Goal: Task Accomplishment & Management: Use online tool/utility

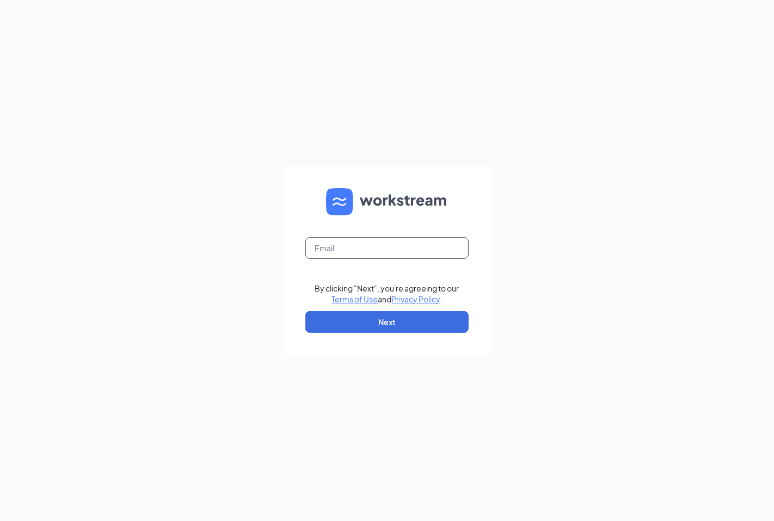
drag, startPoint x: 411, startPoint y: 246, endPoint x: 406, endPoint y: 249, distance: 6.1
click at [410, 248] on input "text" at bounding box center [386, 248] width 163 height 22
type input "lrelefordintown@gmail.com"
click at [376, 325] on button "Next" at bounding box center [386, 322] width 163 height 22
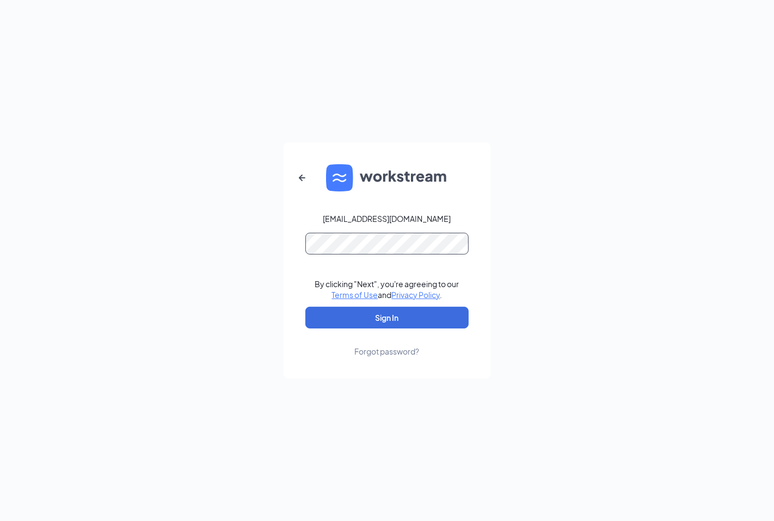
click at [305, 307] on button "Sign In" at bounding box center [386, 318] width 163 height 22
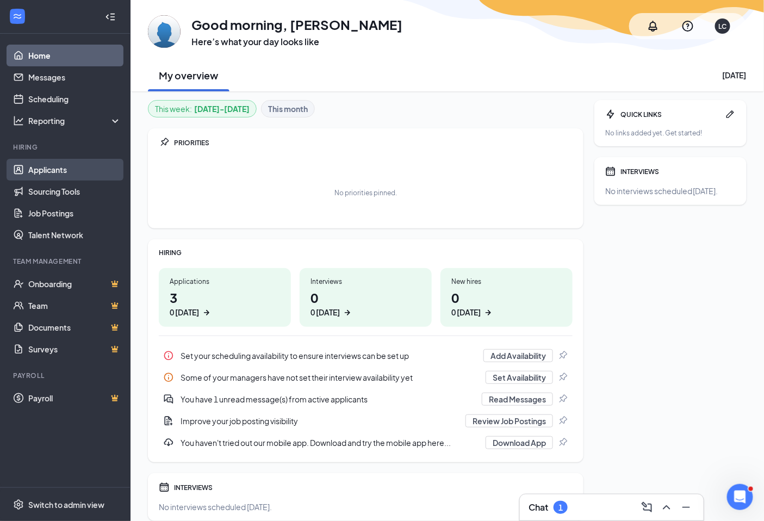
click at [47, 171] on link "Applicants" at bounding box center [74, 170] width 93 height 22
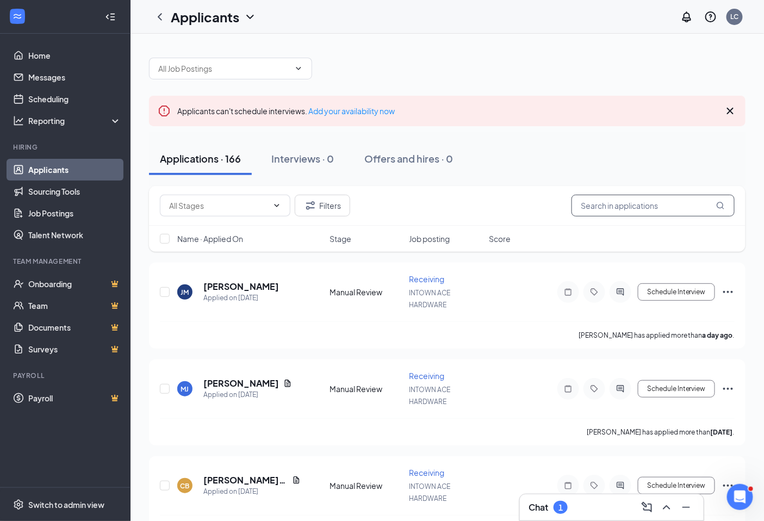
click at [632, 202] on input "text" at bounding box center [653, 206] width 163 height 22
type input "[PERSON_NAME]"
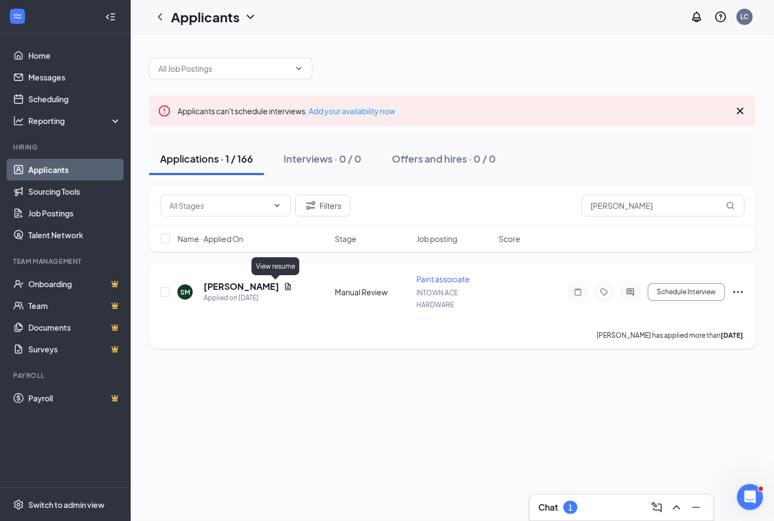
click at [283, 287] on icon "Document" at bounding box center [287, 286] width 9 height 9
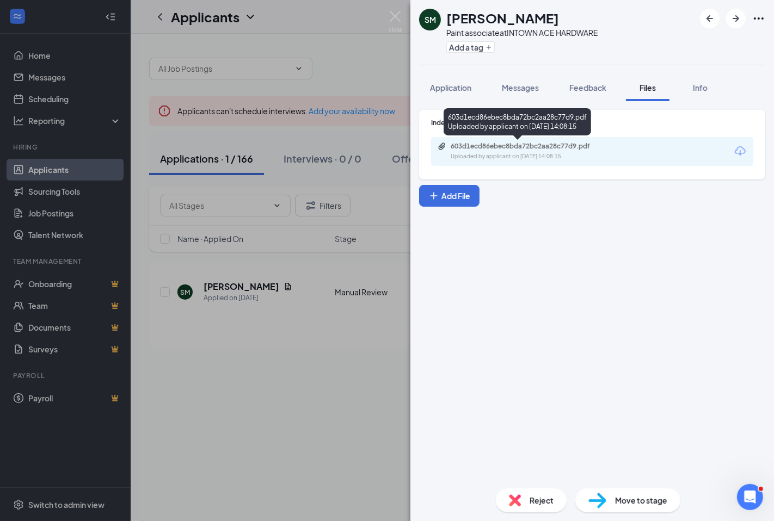
click at [508, 144] on div "603d1ecd86ebec8bda72bc2aa28c77d9.pdf" at bounding box center [526, 146] width 152 height 9
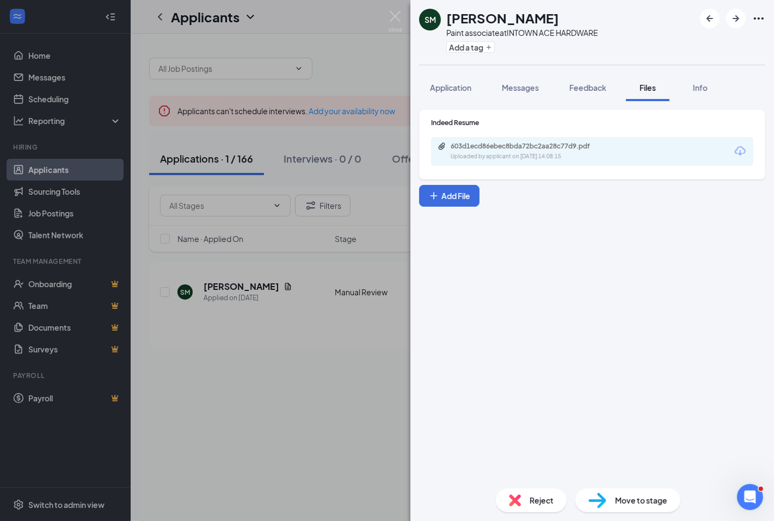
click at [342, 57] on div "SM [PERSON_NAME] Paint associate at INTOWN ACE HARDWARE Add a tag Application M…" at bounding box center [387, 260] width 774 height 521
